Goal: Check status: Check status

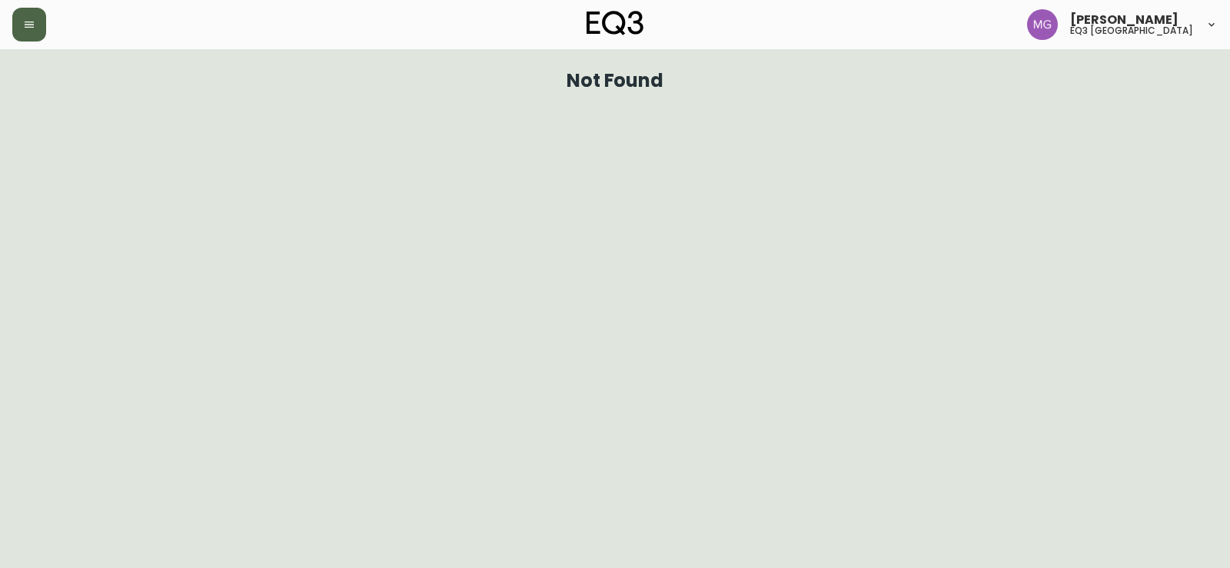
click at [36, 26] on button "button" at bounding box center [29, 25] width 34 height 34
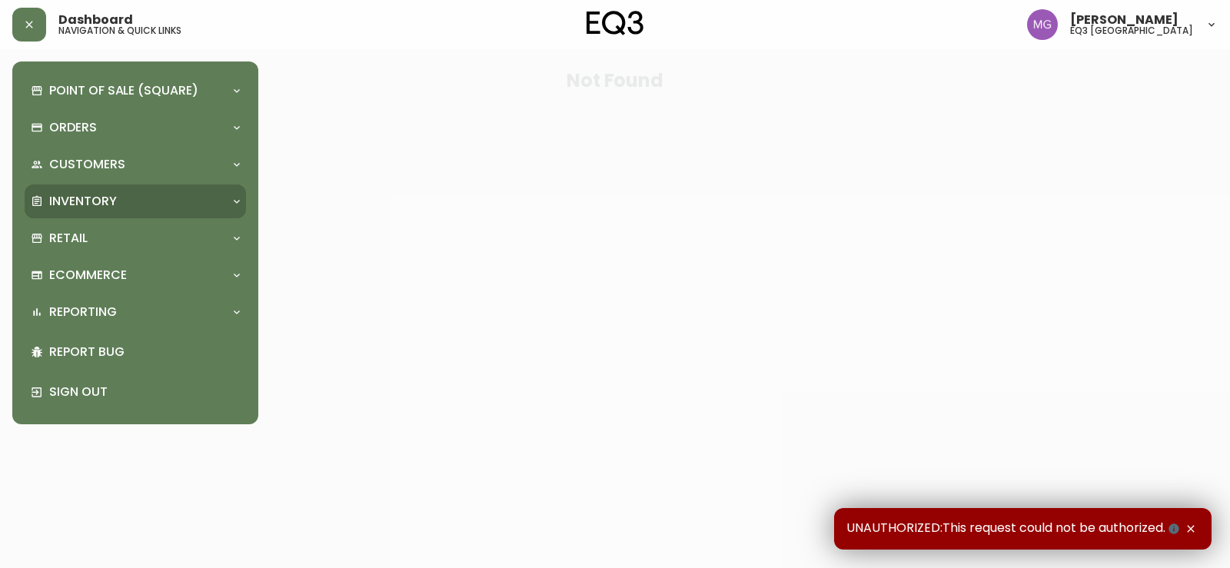
click at [68, 200] on p "Inventory" at bounding box center [83, 201] width 68 height 17
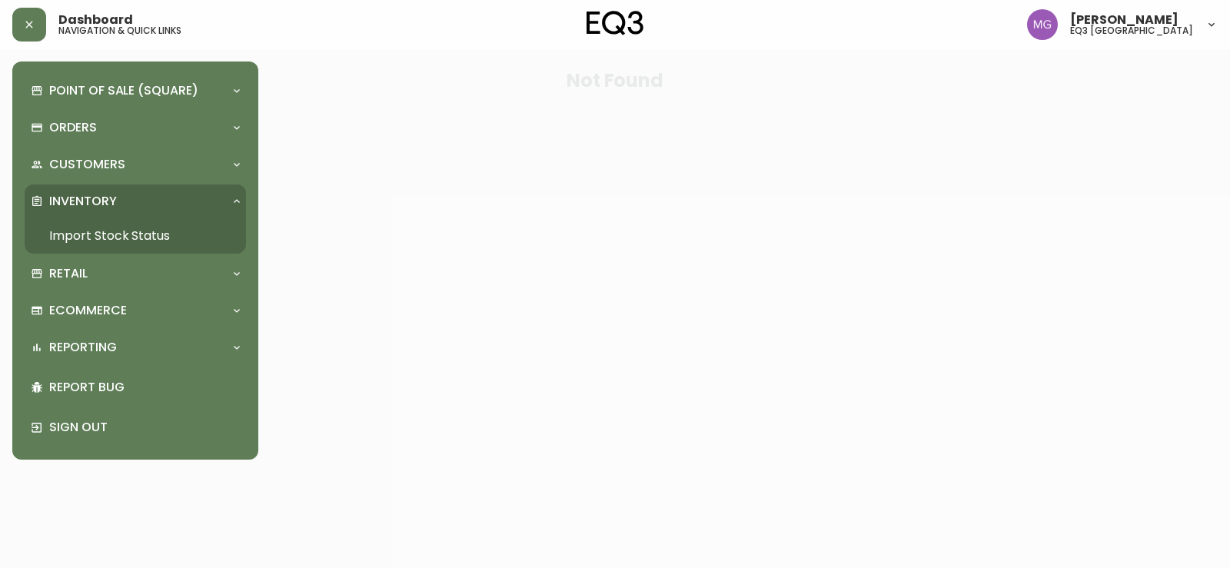
click at [69, 238] on link "Import Stock Status" at bounding box center [135, 235] width 221 height 35
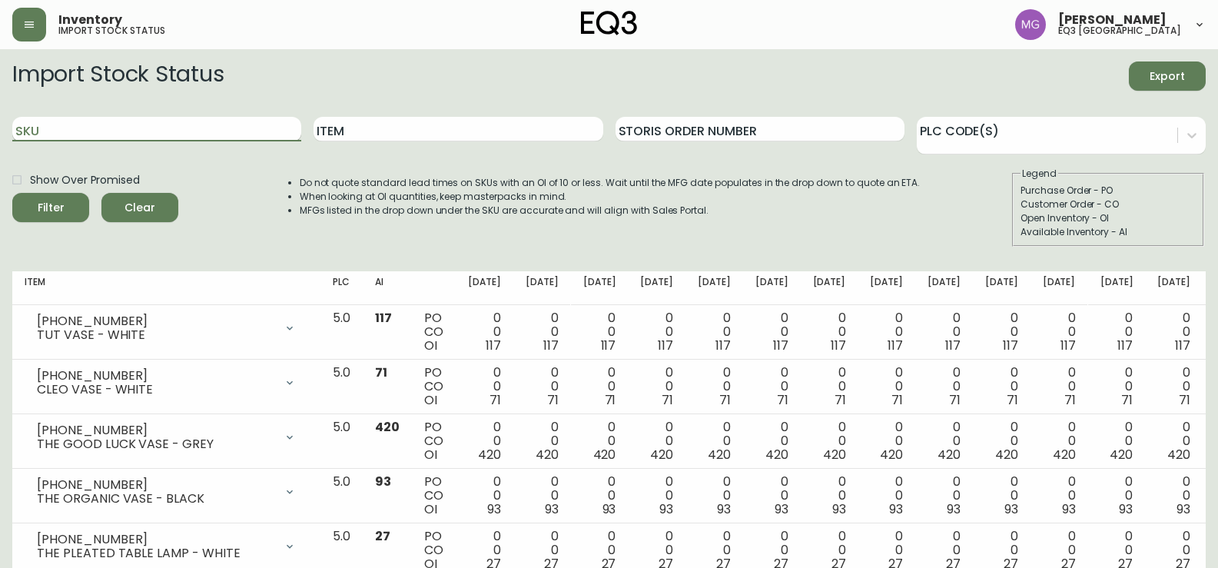
click at [176, 128] on input "SKU" at bounding box center [156, 129] width 289 height 25
paste input "[PHONE_NUMBER]"
type input "[PHONE_NUMBER]"
click at [12, 193] on button "Filter" at bounding box center [50, 207] width 77 height 29
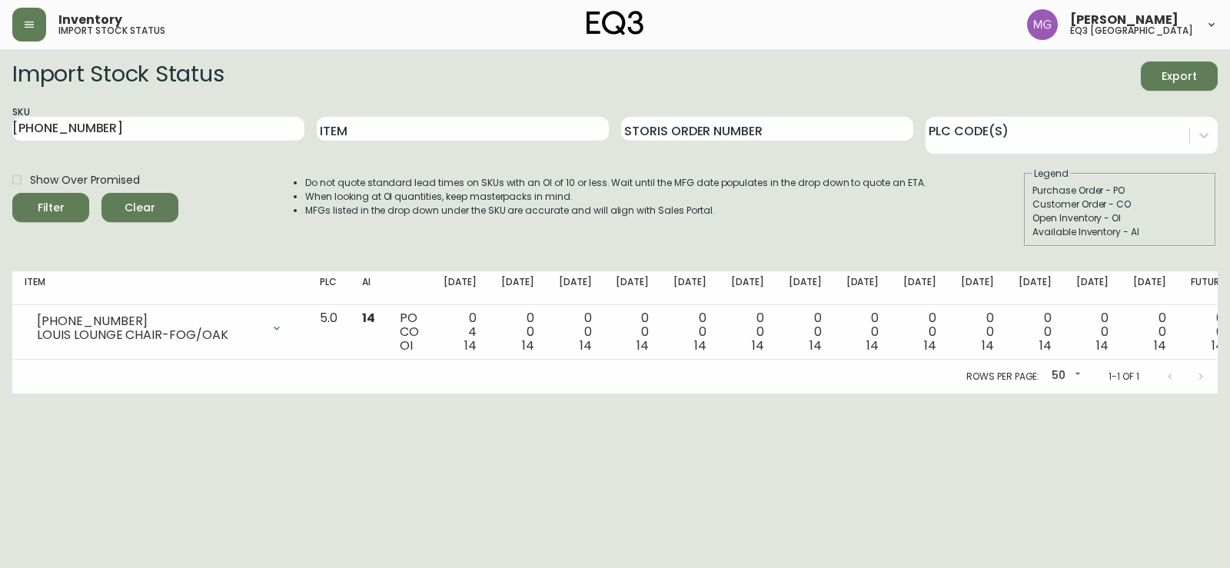
click at [1087, 394] on html "Inventory import stock status [PERSON_NAME] eq3 [GEOGRAPHIC_DATA] Import Stock …" at bounding box center [615, 197] width 1230 height 394
drag, startPoint x: 119, startPoint y: 131, endPoint x: 0, endPoint y: 161, distance: 122.7
click at [0, 161] on main "Import Stock Status Export SKU [PHONE_NUMBER] Item Storis Order Number PLC Code…" at bounding box center [615, 221] width 1230 height 344
